Goal: Information Seeking & Learning: Check status

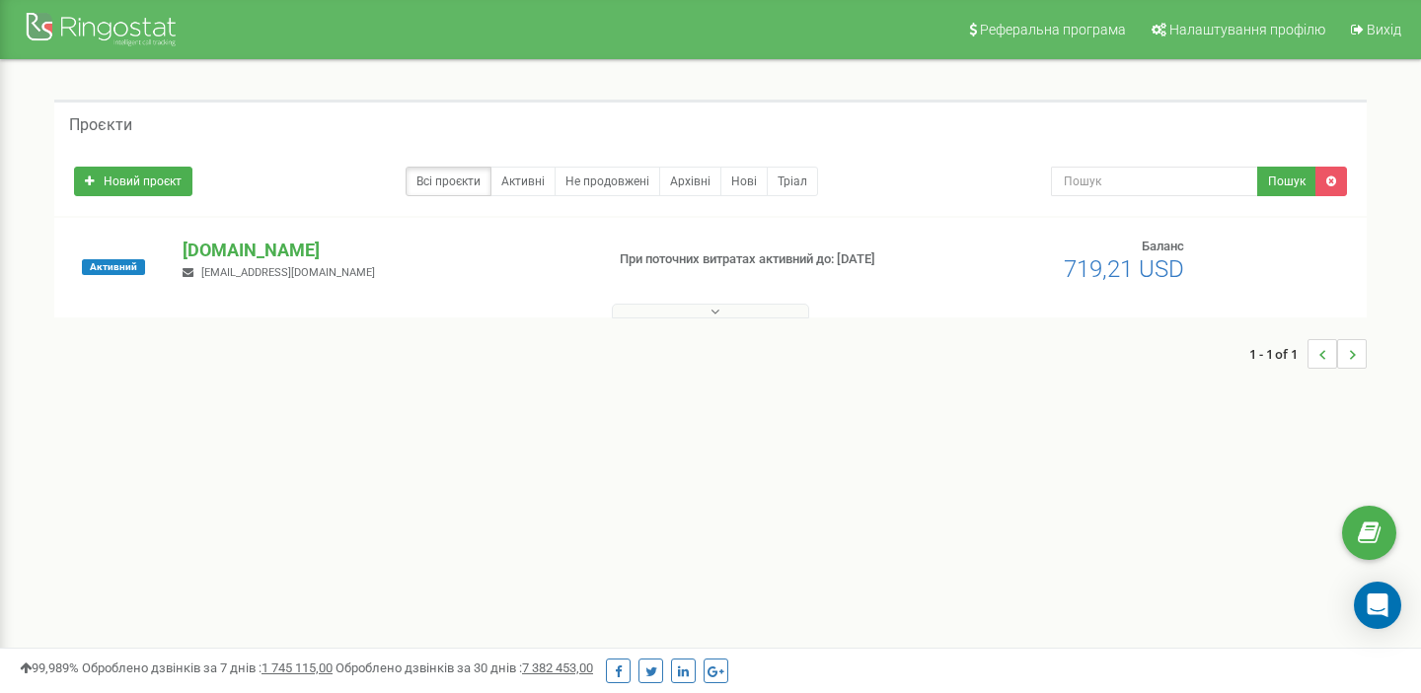
click at [682, 307] on button at bounding box center [710, 311] width 197 height 15
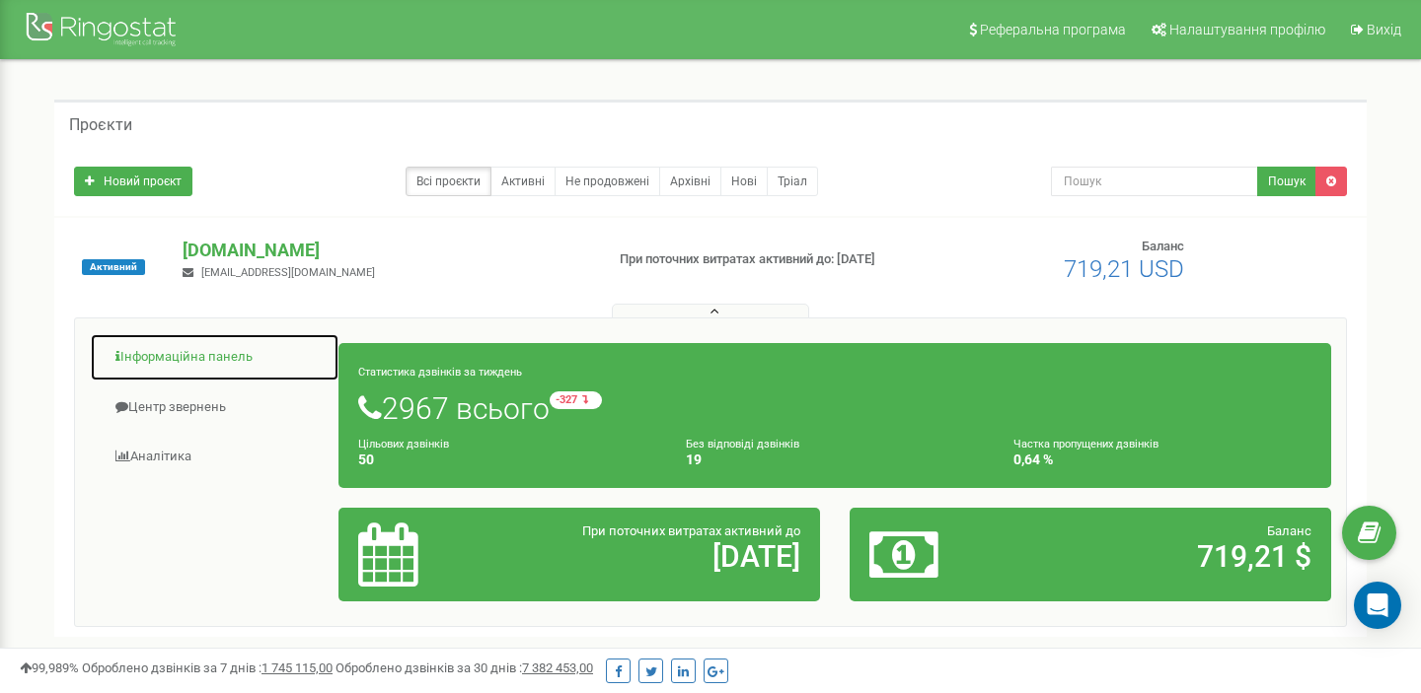
click at [194, 359] on link "Інформаційна панель" at bounding box center [215, 357] width 250 height 48
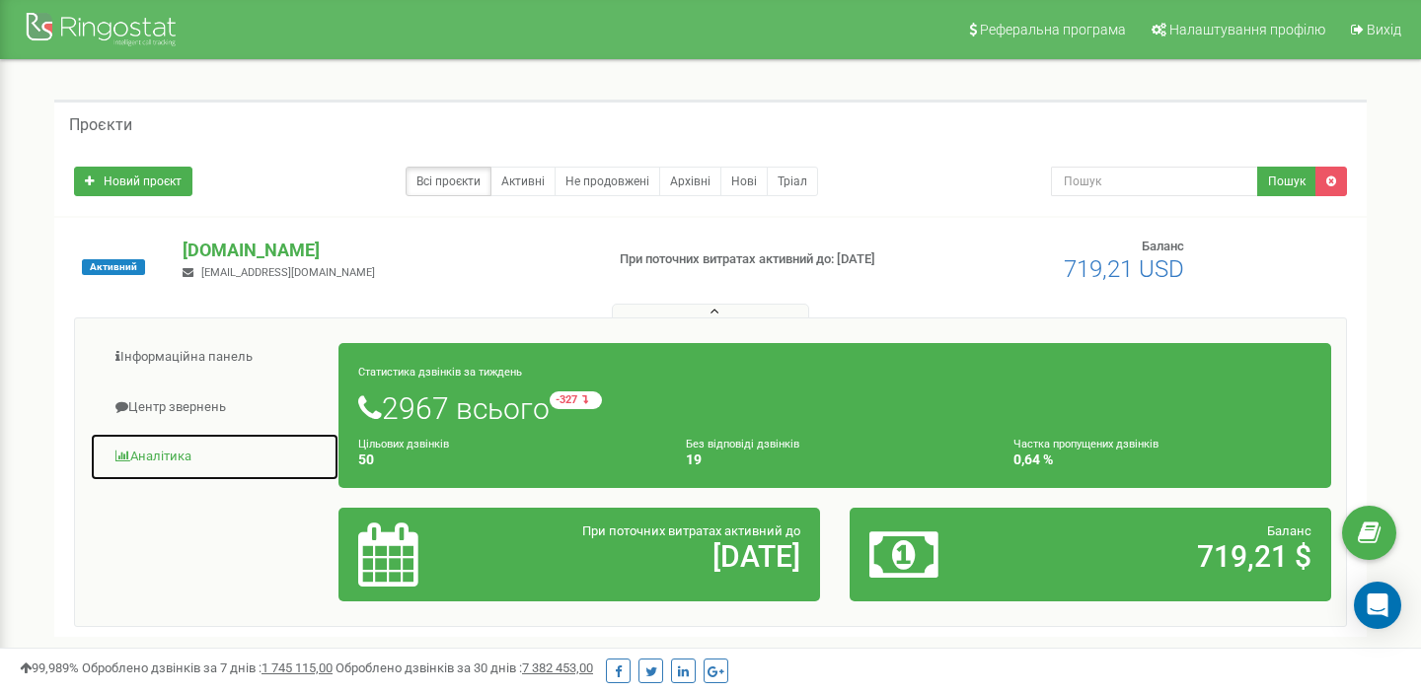
click at [169, 446] on link "Аналiтика" at bounding box center [215, 457] width 250 height 48
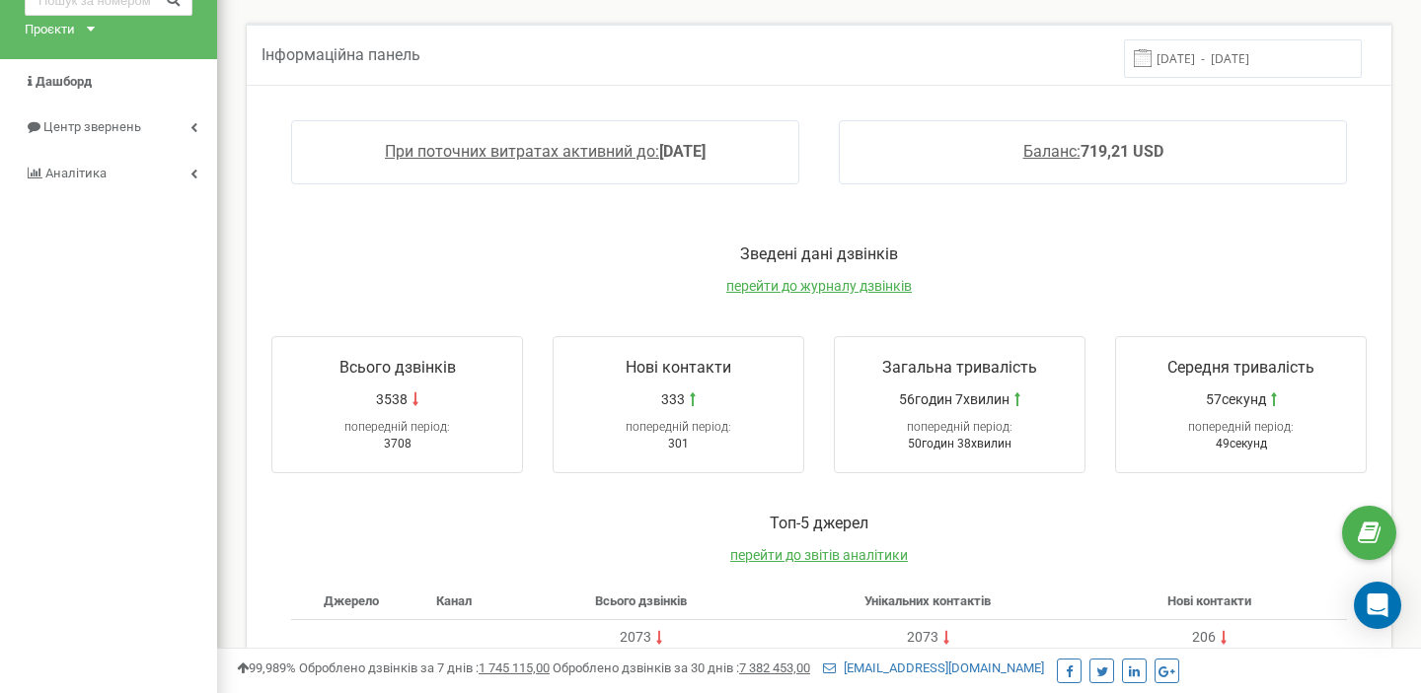
scroll to position [164, 0]
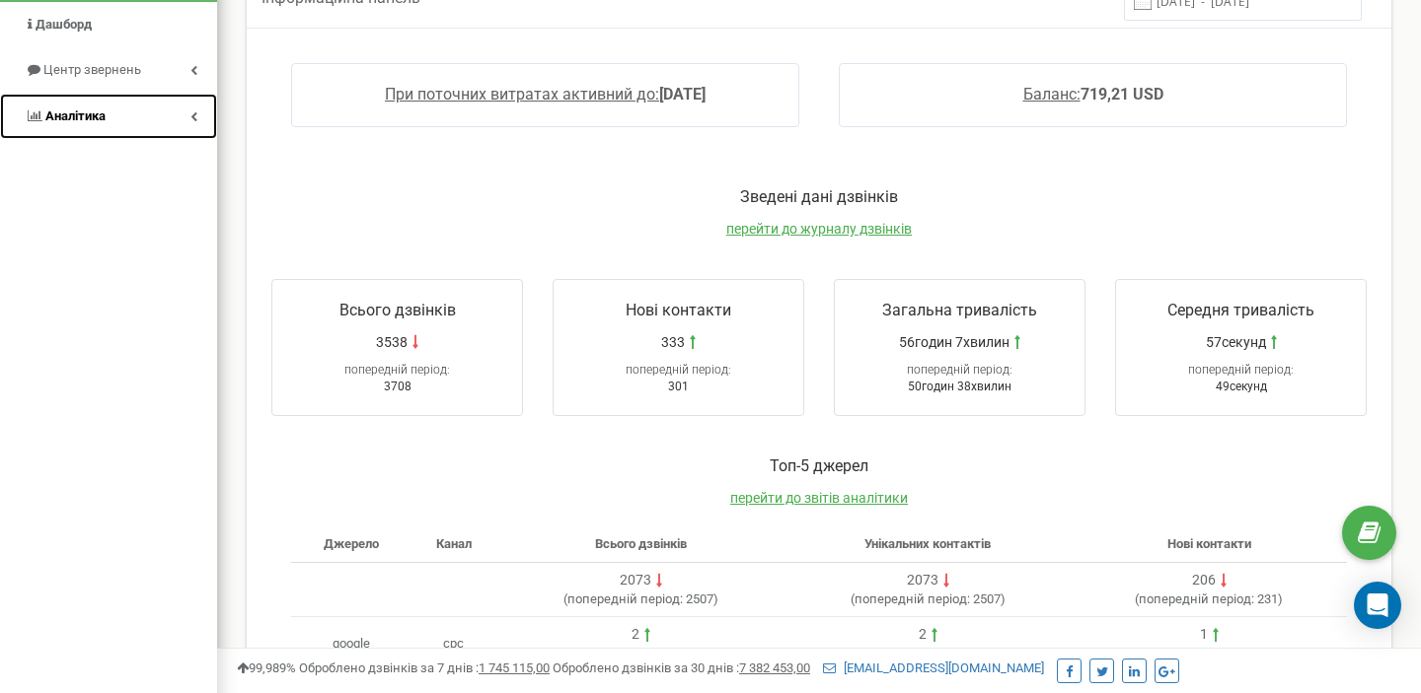
click at [111, 113] on link "Аналiтика" at bounding box center [108, 117] width 217 height 46
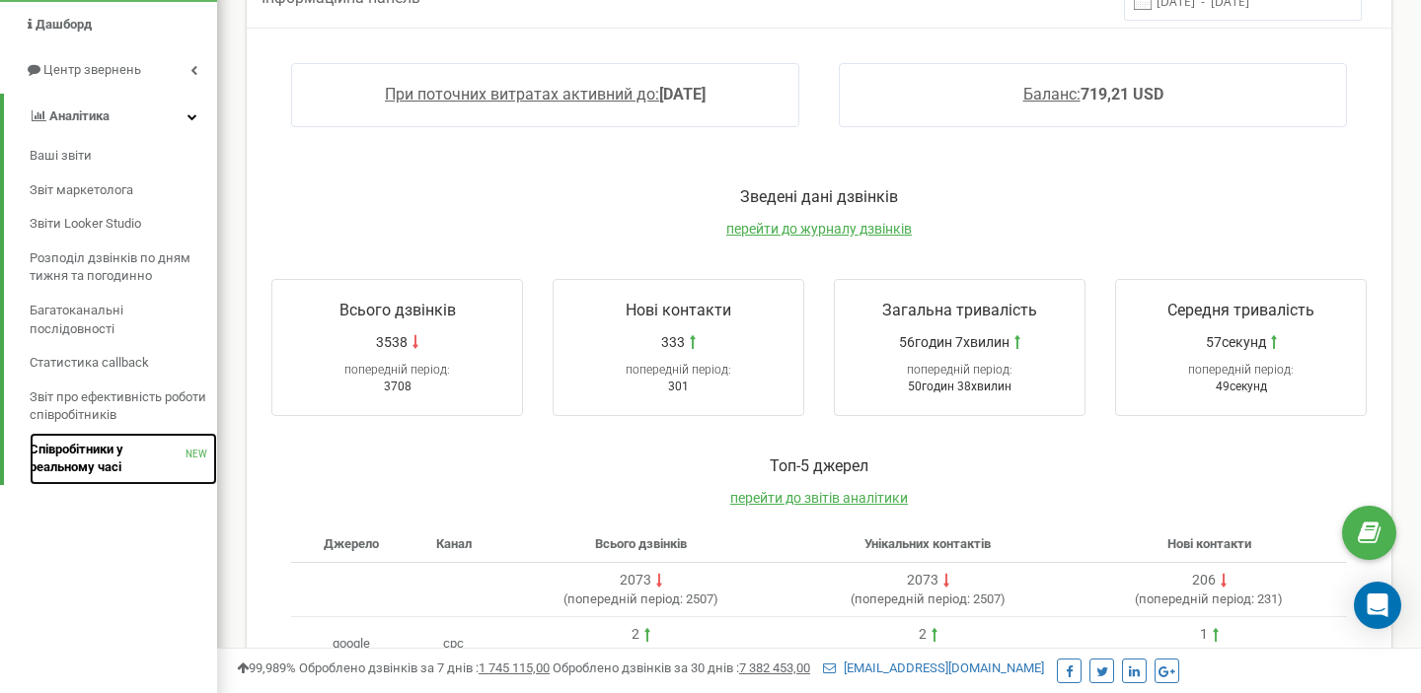
click at [104, 463] on span "Співробітники у реальному часі" at bounding box center [108, 459] width 156 height 36
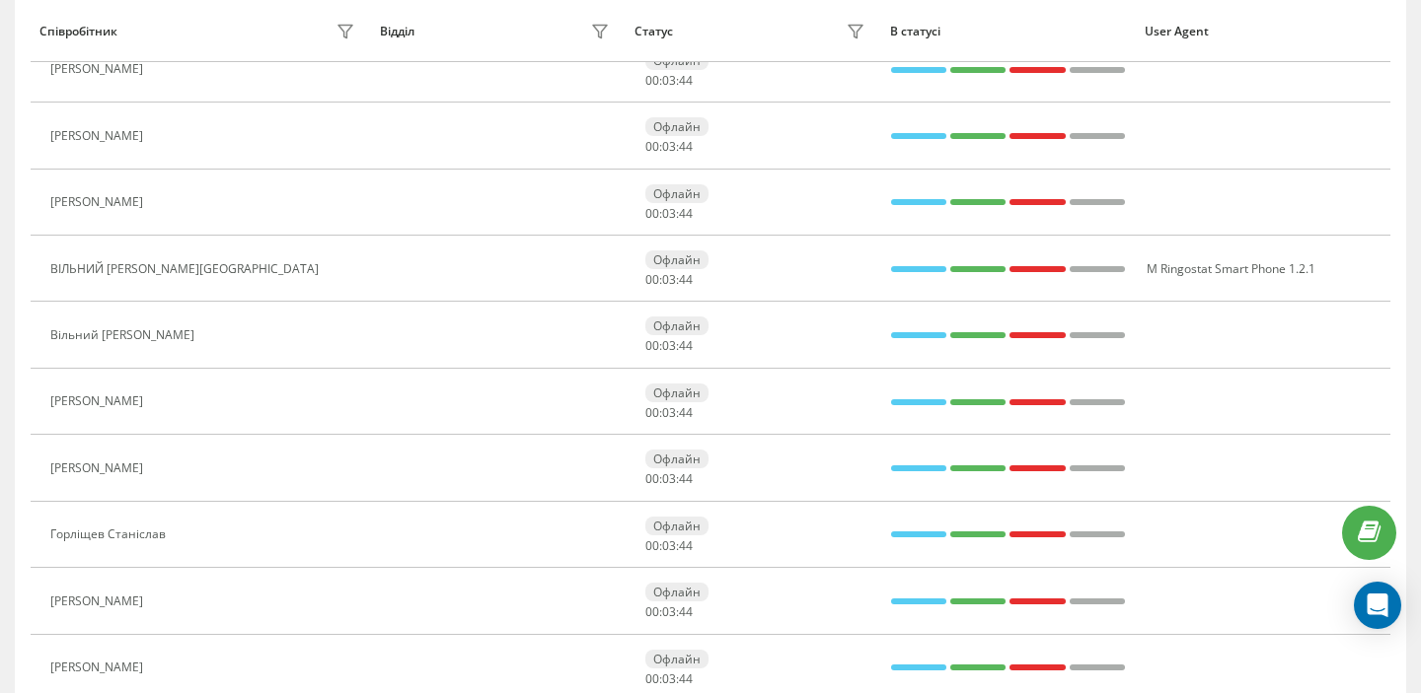
scroll to position [1024, 0]
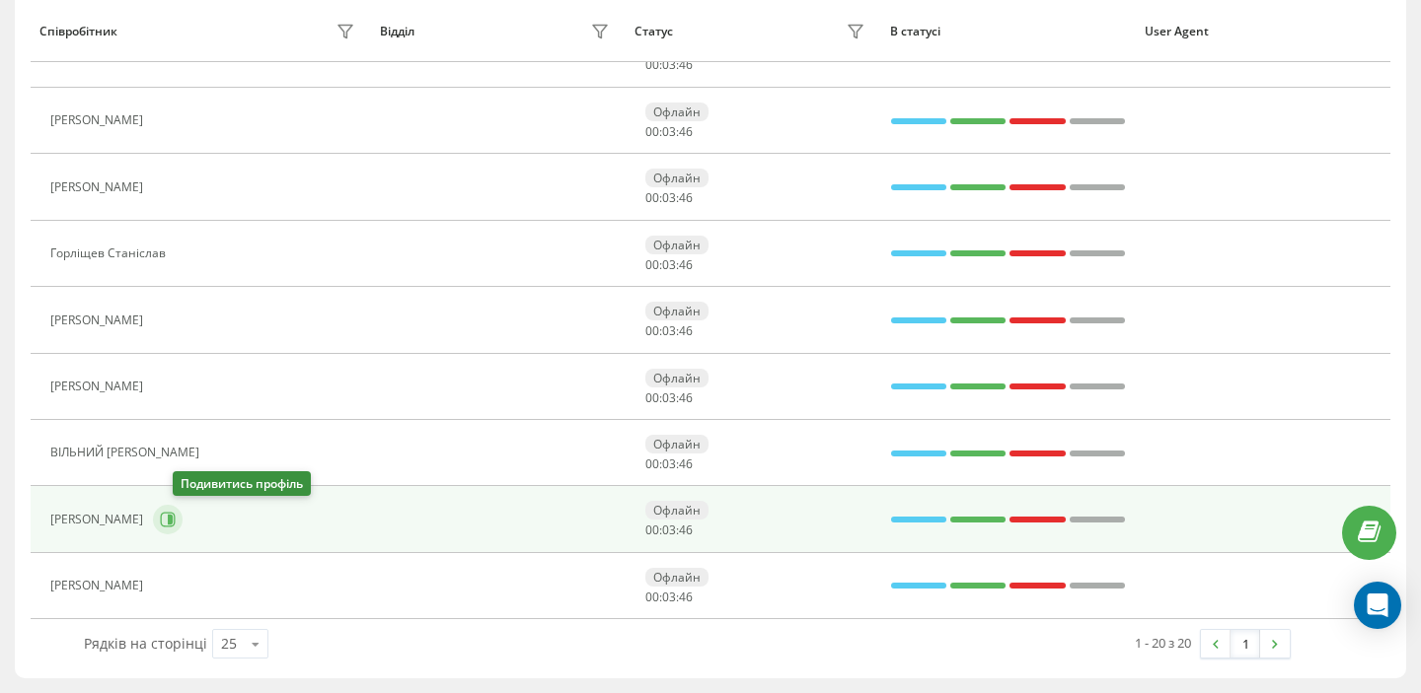
click at [176, 516] on icon at bounding box center [168, 520] width 16 height 16
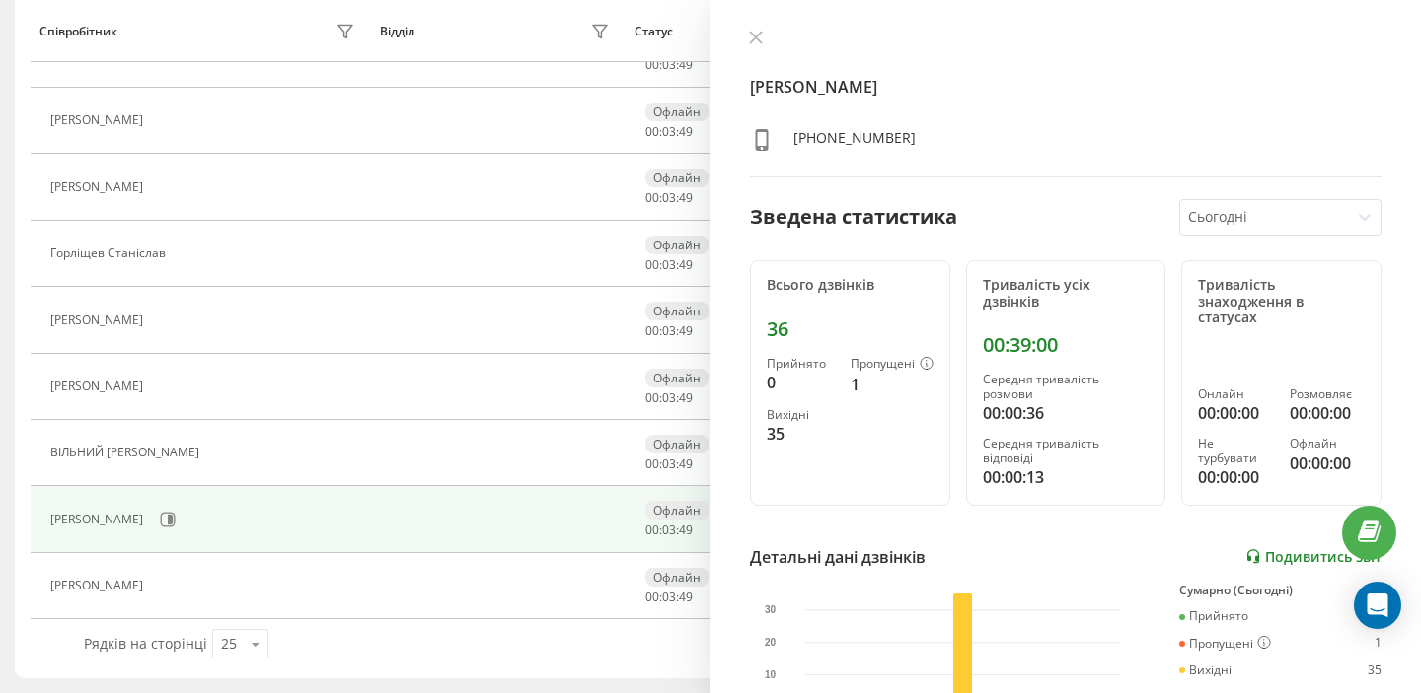
click at [1293, 548] on link "Подивитись звіт" at bounding box center [1313, 556] width 136 height 17
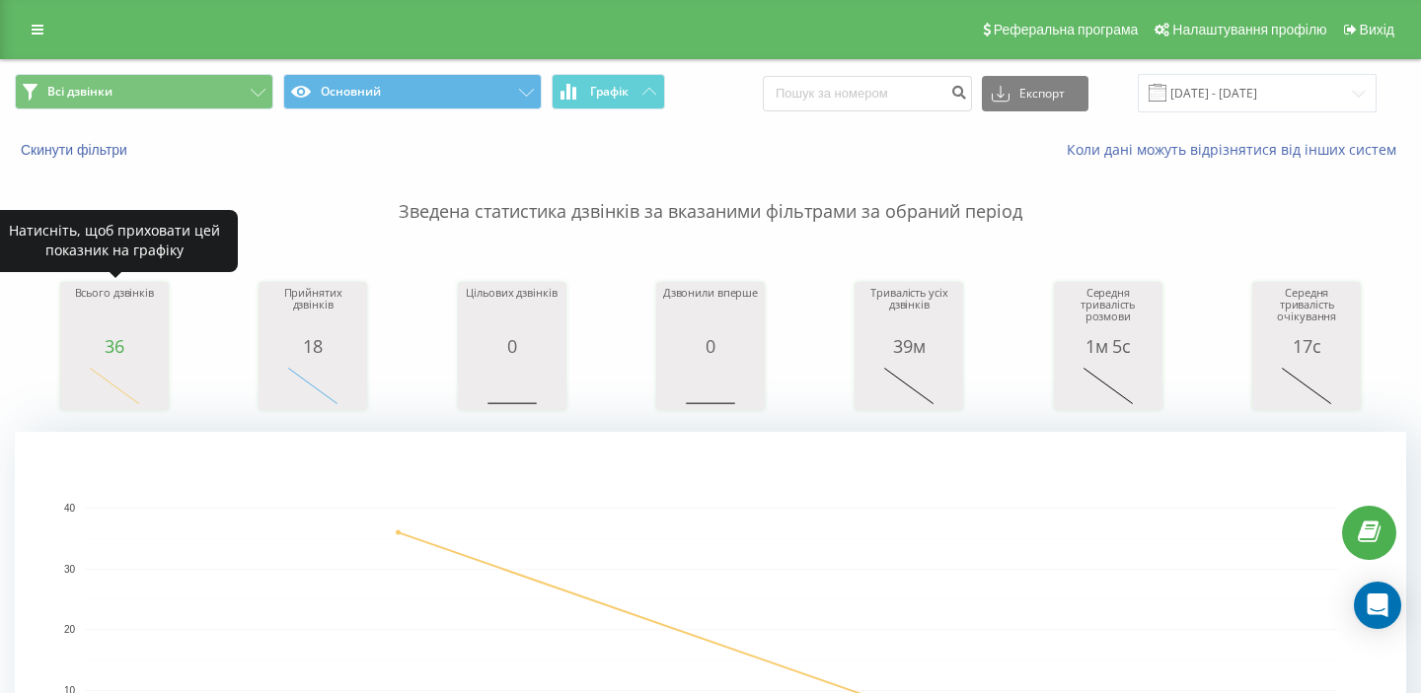
click at [129, 328] on div "Всього дзвінків" at bounding box center [114, 311] width 99 height 49
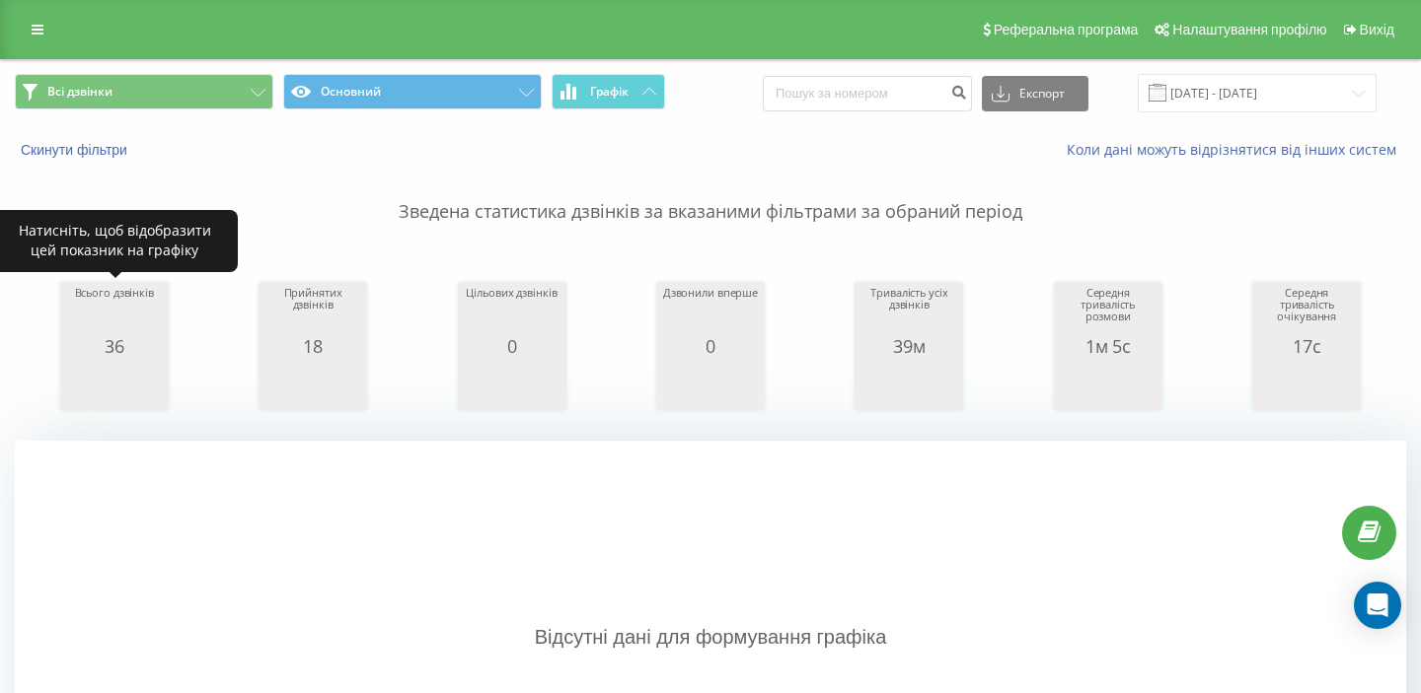
click at [129, 328] on div "Всього дзвінків" at bounding box center [114, 311] width 99 height 49
